Goal: Find specific page/section: Find specific page/section

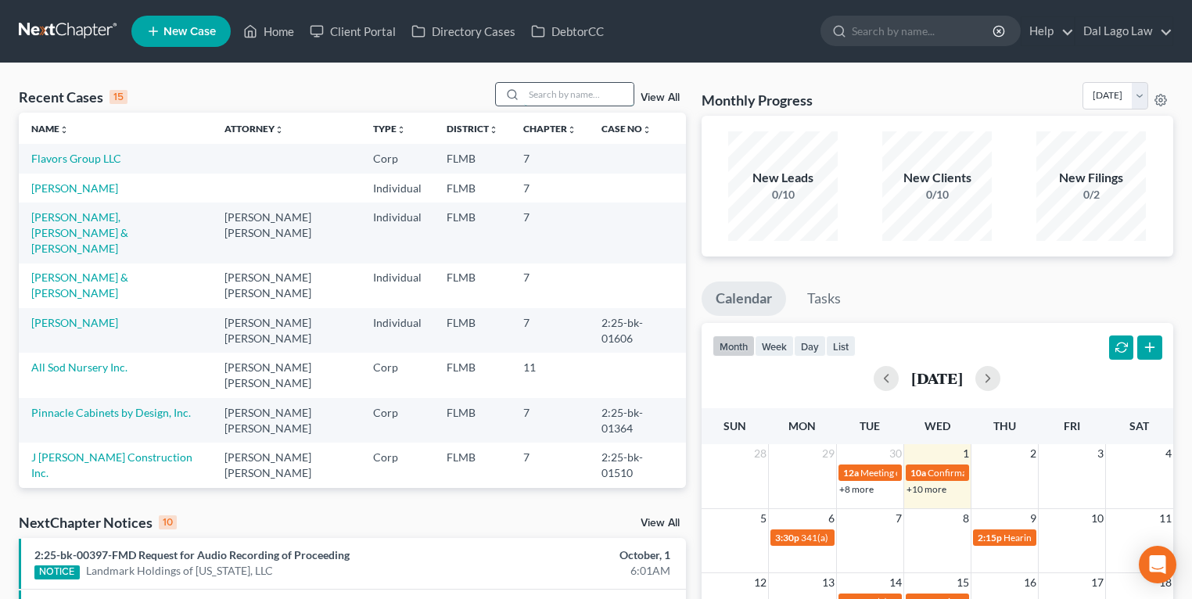
click at [526, 97] on input "search" at bounding box center [579, 94] width 110 height 23
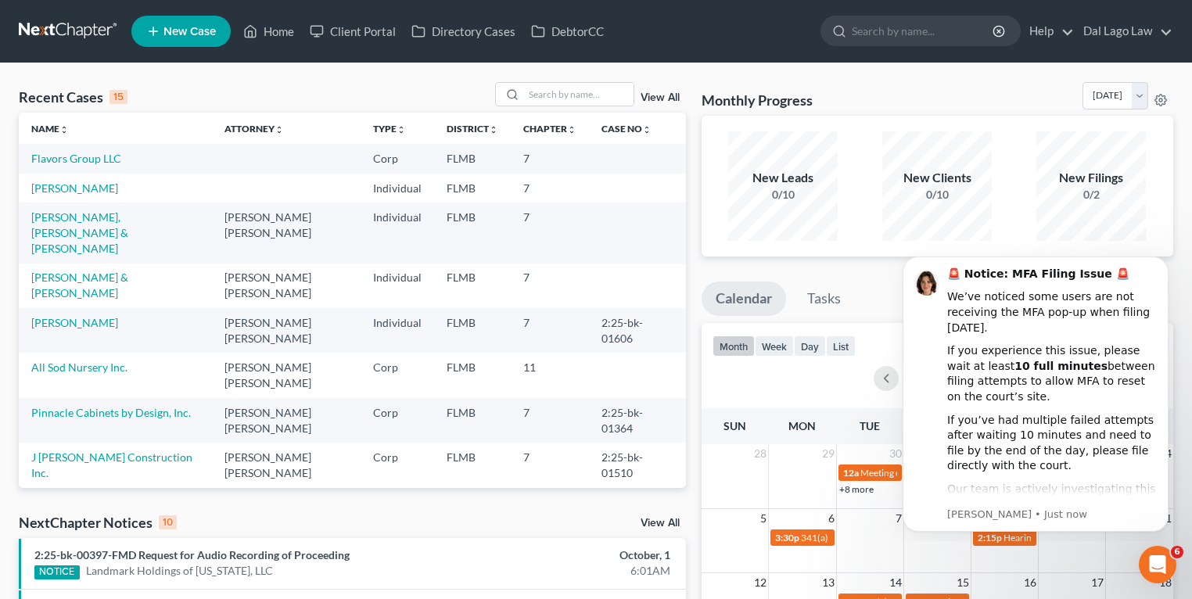
click at [145, 525] on link "Martins Food Technology, LLC" at bounding box center [104, 531] width 146 height 13
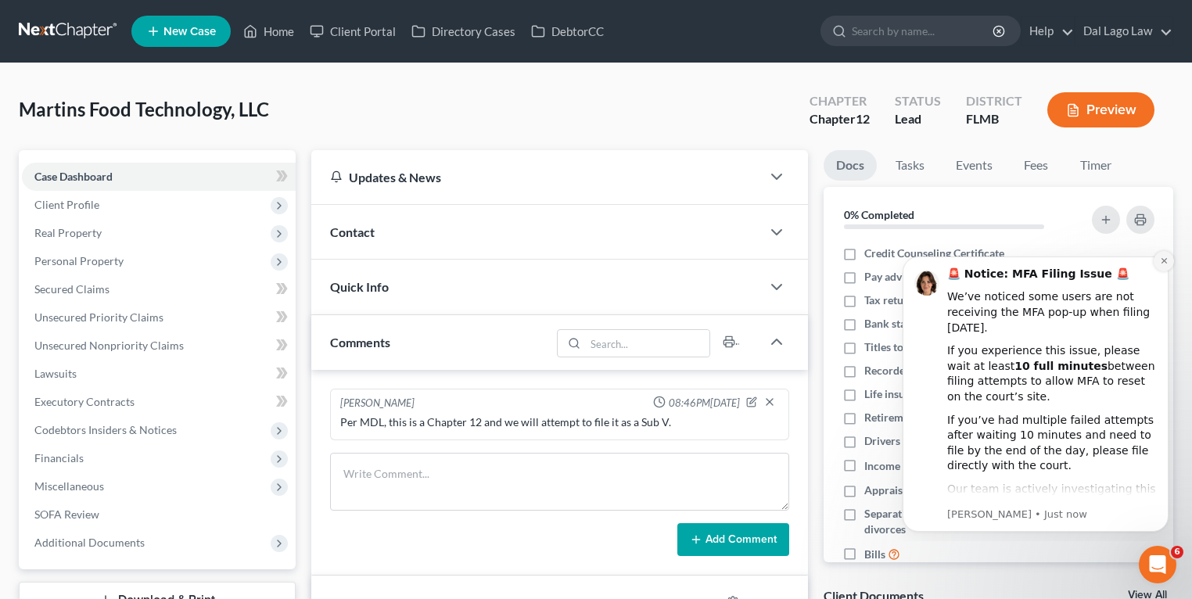
click at [1166, 258] on icon "Dismiss notification" at bounding box center [1164, 261] width 9 height 9
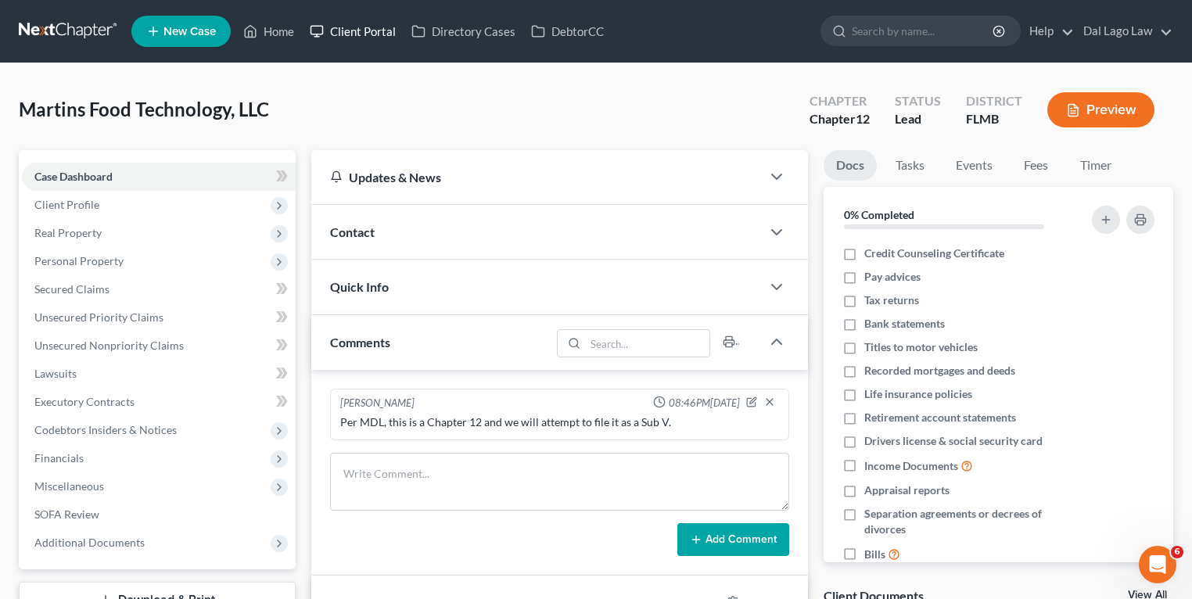
click at [364, 31] on link "Client Portal" at bounding box center [353, 31] width 102 height 28
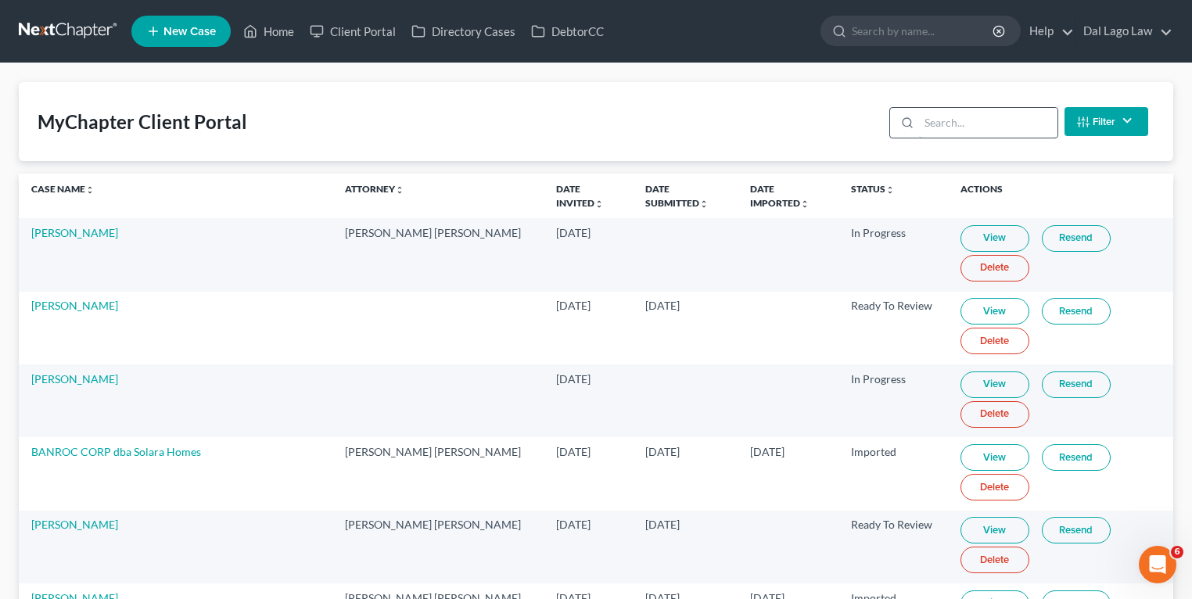
click at [968, 123] on input "search" at bounding box center [988, 123] width 138 height 30
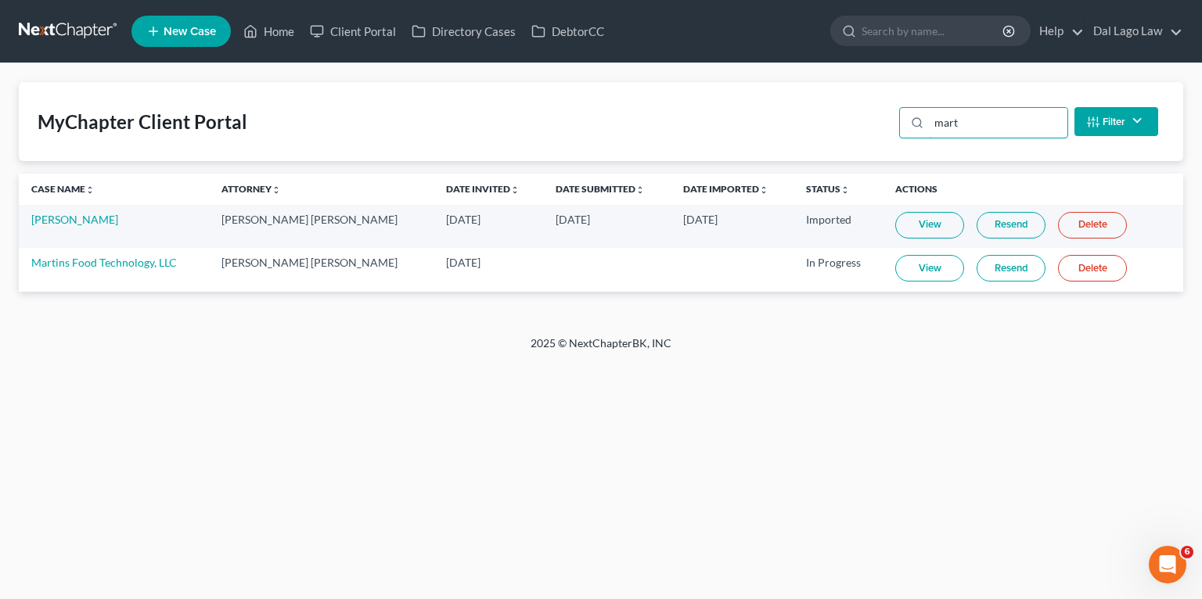
type input "mart"
click at [907, 269] on link "View" at bounding box center [929, 268] width 69 height 27
